Goal: Task Accomplishment & Management: Use online tool/utility

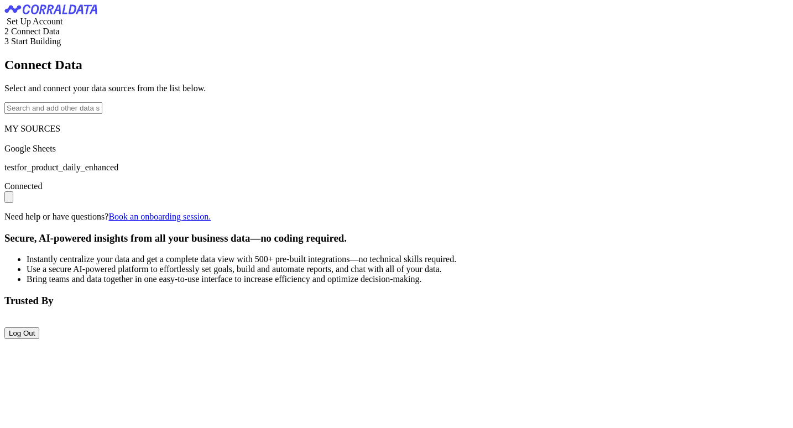
click at [9, 200] on img "submit" at bounding box center [9, 200] width 0 height 0
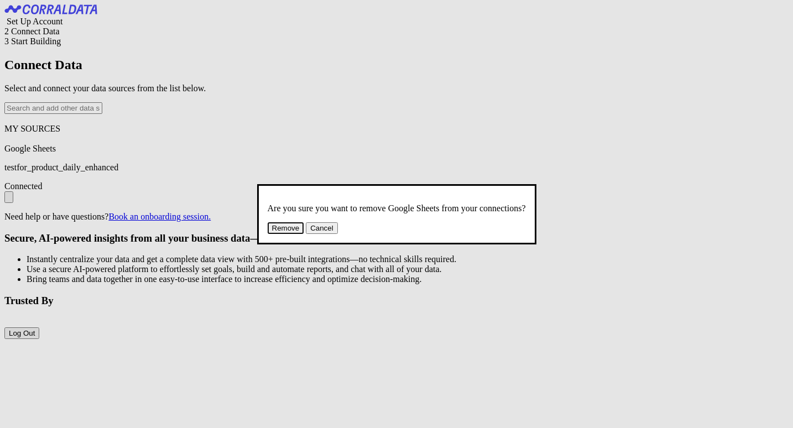
click at [304, 234] on button "Remove" at bounding box center [286, 228] width 36 height 12
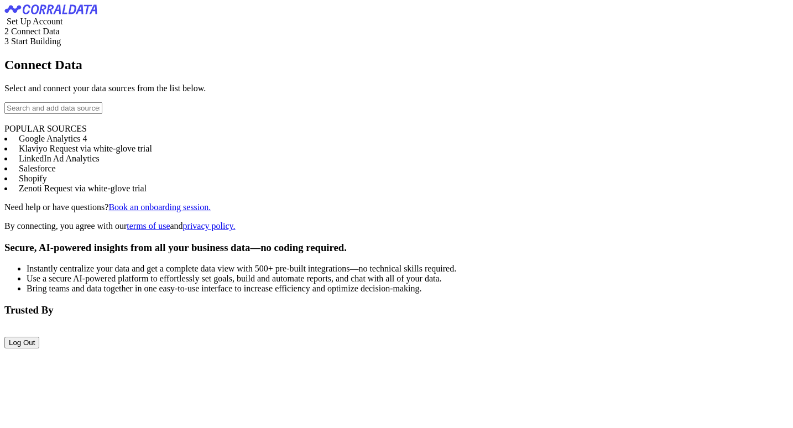
click at [102, 114] on input "text" at bounding box center [53, 108] width 98 height 12
type input "A"
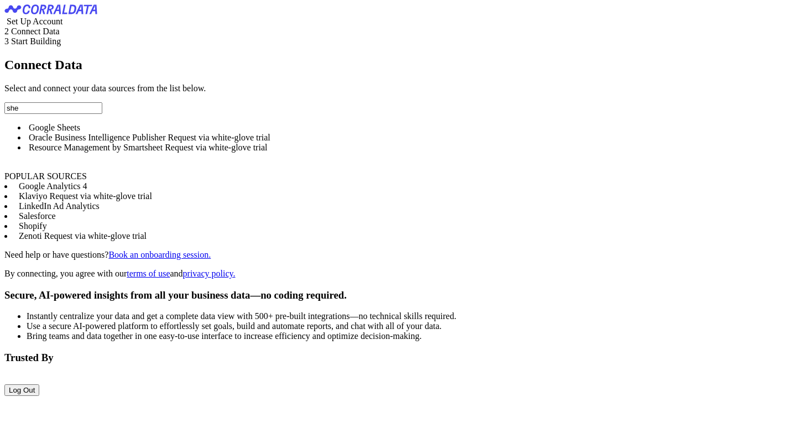
click at [177, 133] on li "Google Sheets" at bounding box center [408, 128] width 762 height 10
type input "Google Sheets"
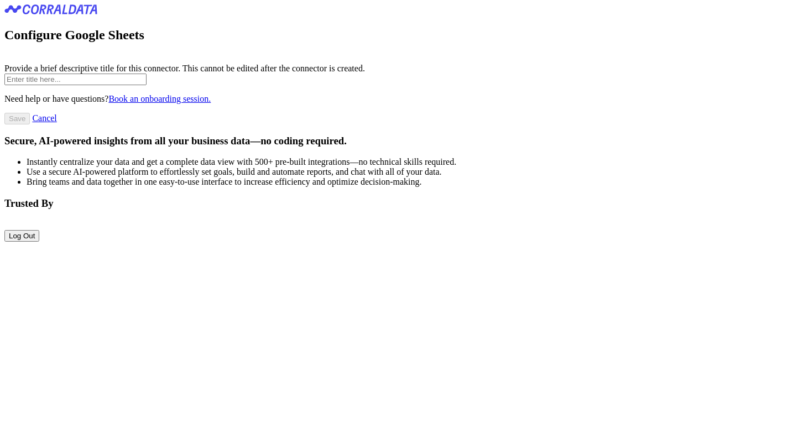
click at [119, 124] on form "Need help or have questions? Book an onboarding session. Save Cancel" at bounding box center [396, 99] width 784 height 51
click at [120, 85] on input "text" at bounding box center [75, 80] width 142 height 12
paste input "testfor_product_daily_enhanced"
type input "testfor_product_daily_enhanced"
click at [30, 124] on input "Save" at bounding box center [16, 119] width 25 height 12
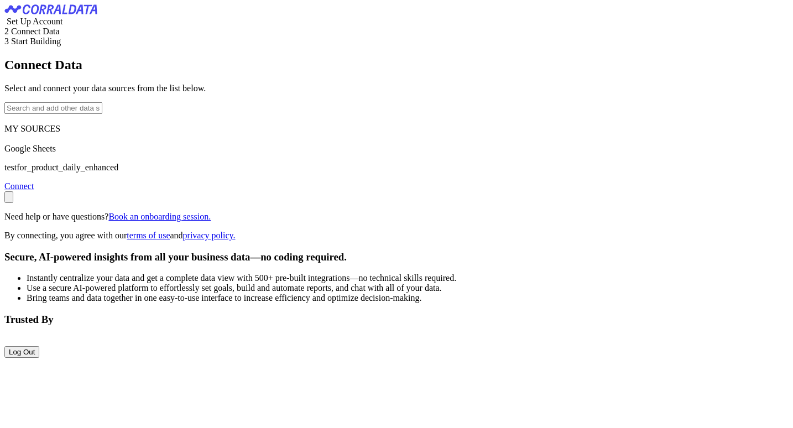
click at [34, 191] on link "Connect" at bounding box center [18, 185] width 29 height 9
